Goal: Task Accomplishment & Management: Use online tool/utility

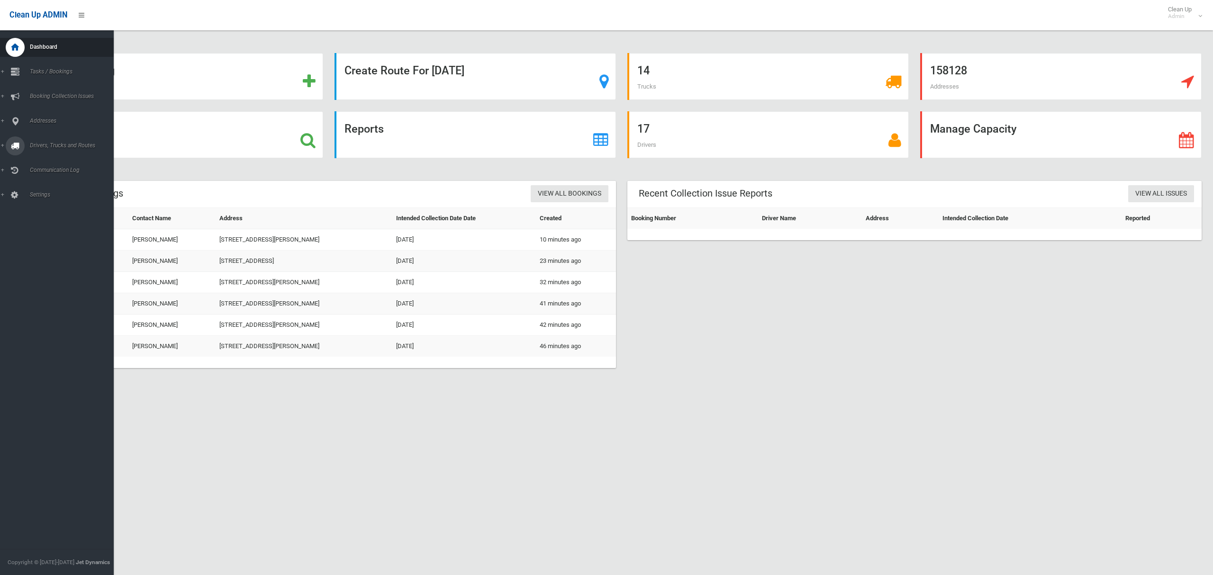
click at [45, 141] on link "Drivers, Trucks and Routes" at bounding box center [57, 145] width 114 height 19
click at [32, 199] on span "Routes" at bounding box center [66, 202] width 79 height 7
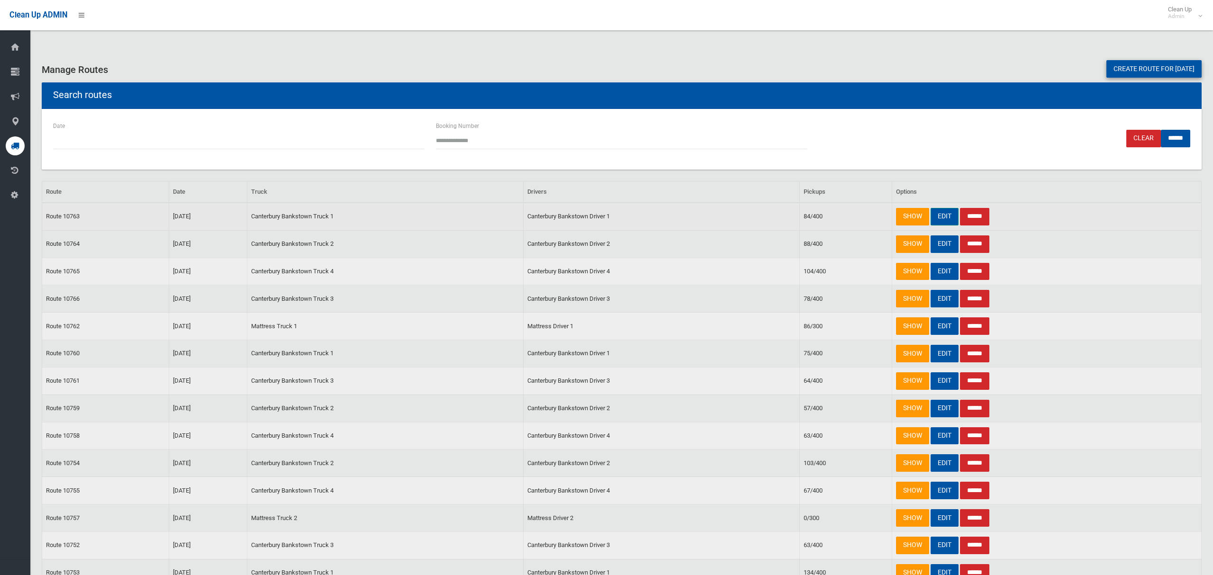
click at [944, 217] on link "EDIT" at bounding box center [945, 217] width 28 height 18
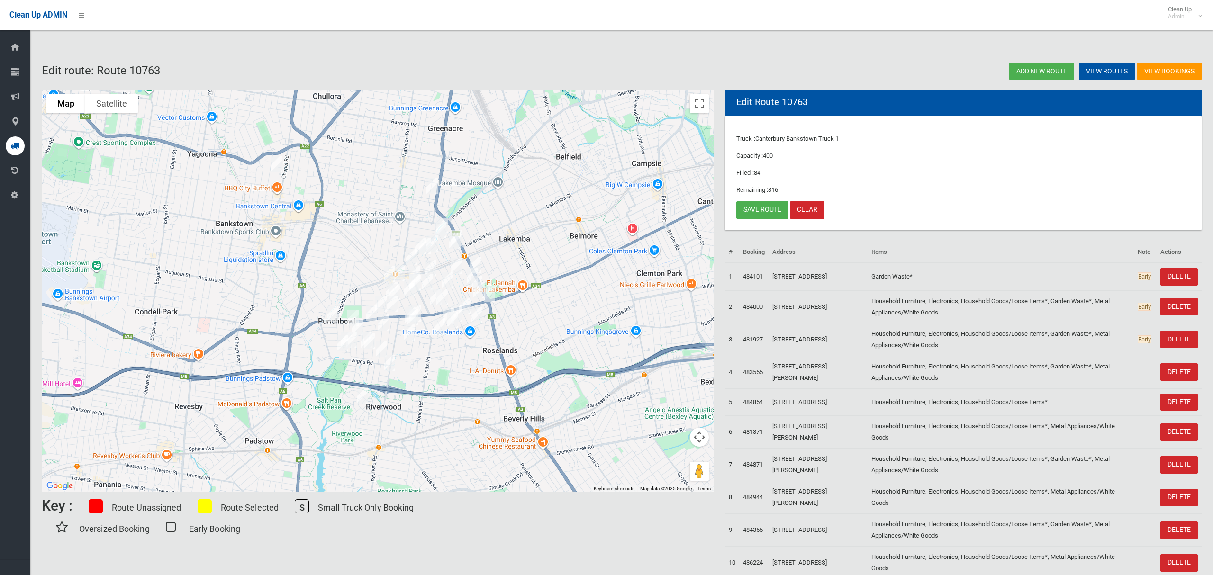
click at [272, 164] on img "91 Meredith Street, BANKSTOWN NSW 2200" at bounding box center [276, 164] width 19 height 24
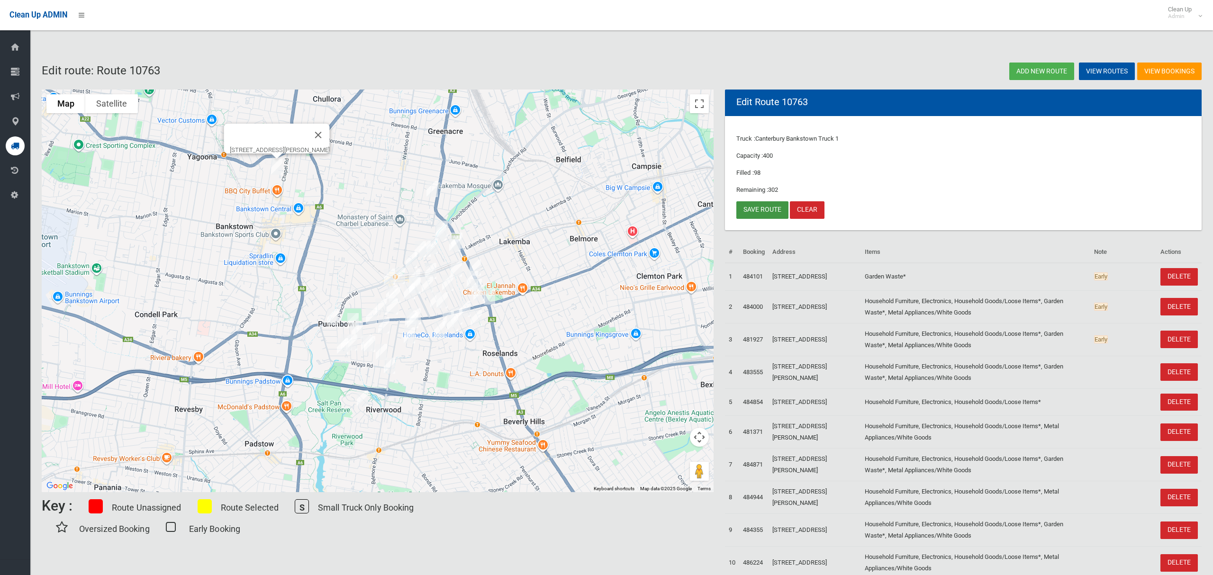
click at [760, 208] on link "Save route" at bounding box center [762, 210] width 52 height 18
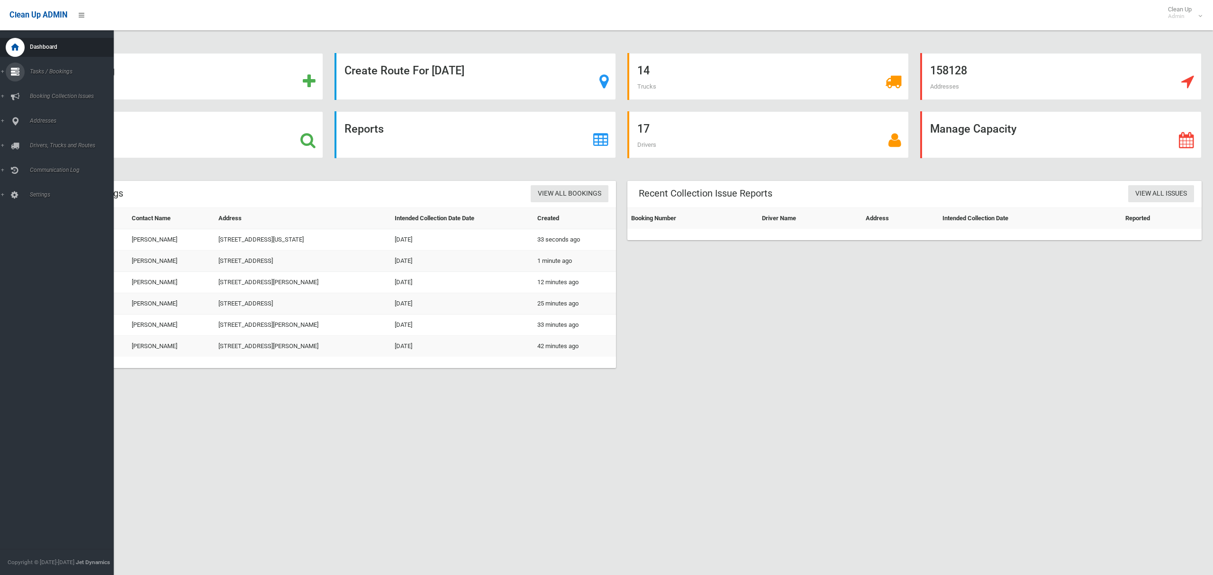
click at [40, 68] on span "Tasks / Bookings" at bounding box center [70, 71] width 87 height 7
click at [37, 138] on span "Search" at bounding box center [66, 141] width 79 height 7
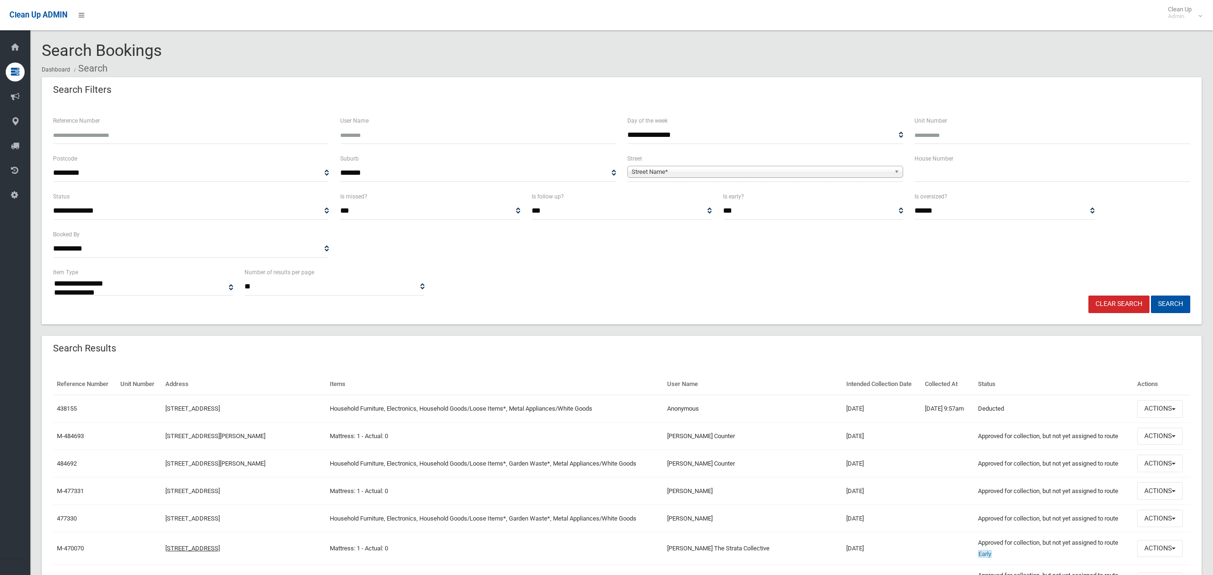
select select
click at [954, 174] on input "text" at bounding box center [1052, 173] width 276 height 18
type input "**"
click at [802, 166] on span "Street Name*" at bounding box center [761, 171] width 259 height 11
type input "********"
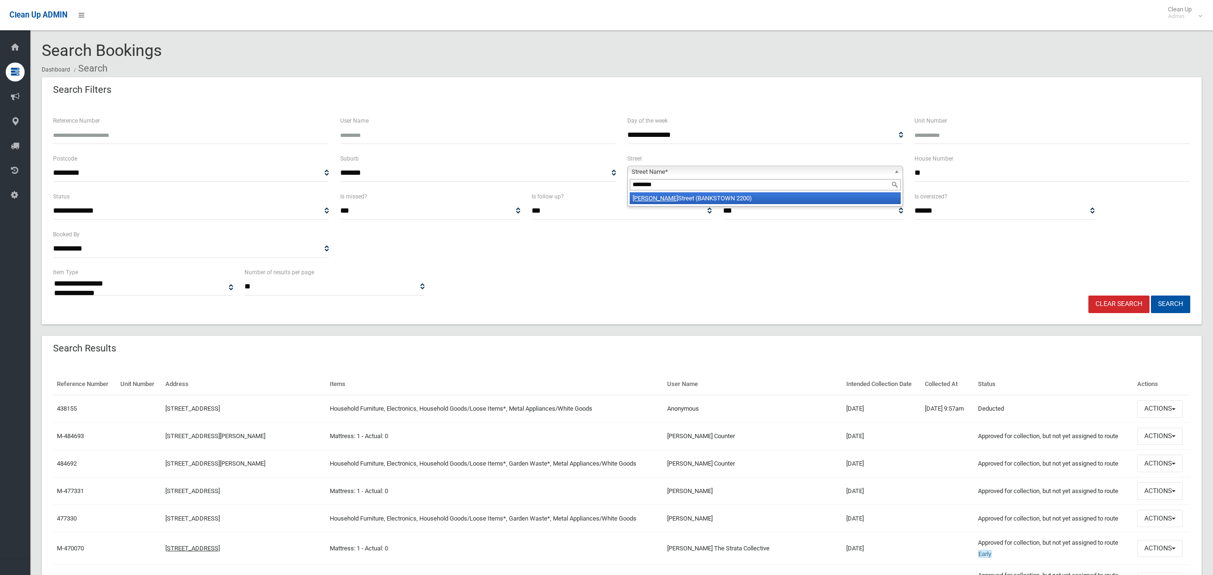
click at [770, 198] on li "Meredith Street (BANKSTOWN 2200)" at bounding box center [765, 198] width 271 height 12
click at [1165, 306] on button "Search" at bounding box center [1170, 305] width 39 height 18
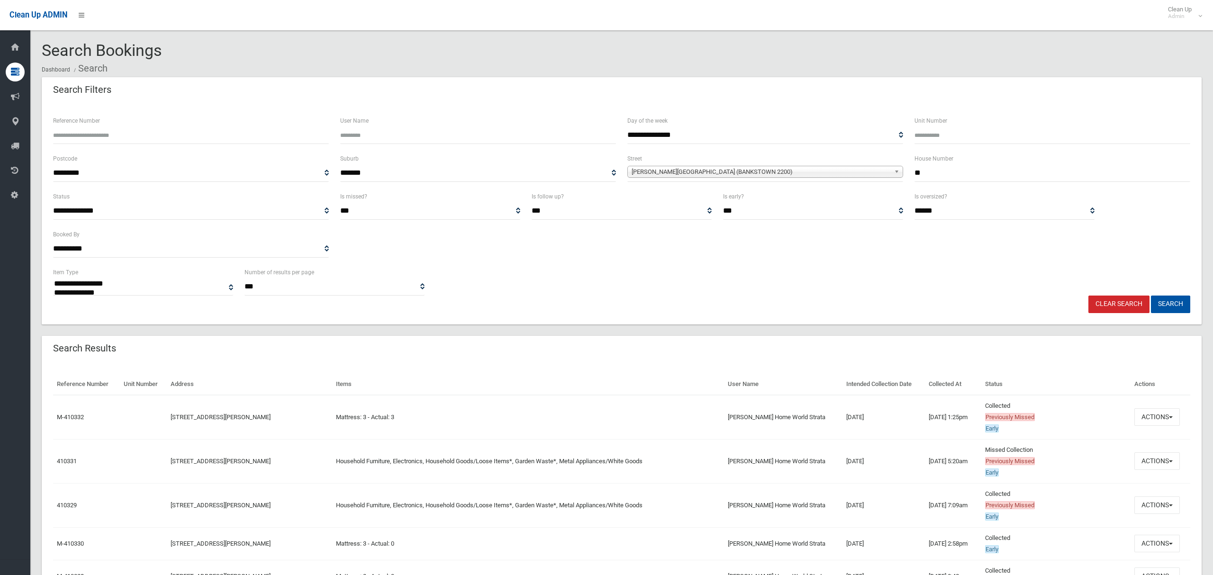
select select
click at [1148, 461] on button "Actions" at bounding box center [1156, 461] width 45 height 18
click at [1105, 330] on link "View Booking" at bounding box center [1125, 328] width 113 height 16
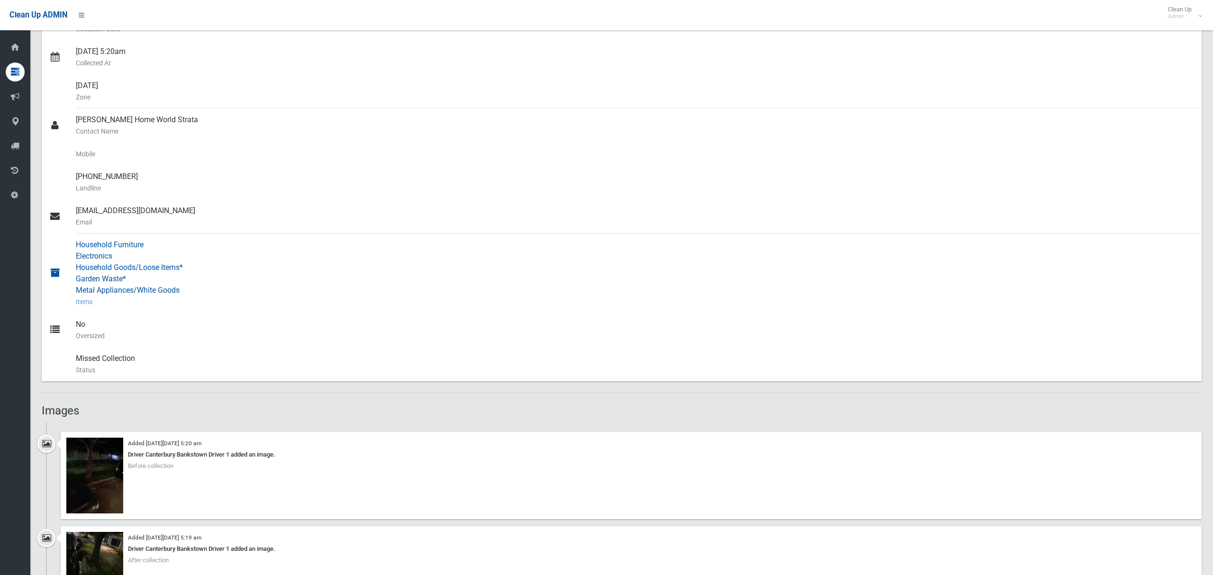
scroll to position [262, 0]
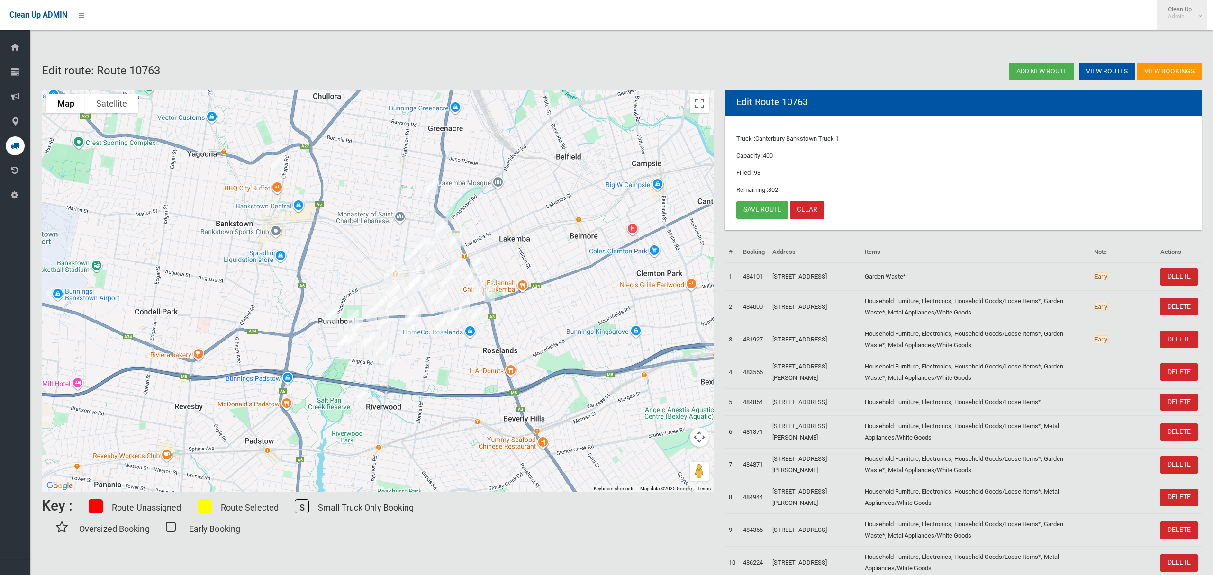
click at [1190, 13] on small "Admin" at bounding box center [1180, 16] width 24 height 7
click at [1181, 43] on link "Logout" at bounding box center [1182, 41] width 49 height 16
